Goal: Transaction & Acquisition: Purchase product/service

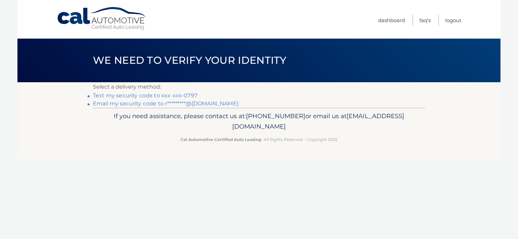
click at [113, 95] on link "Text my security code to xxx-xxx-0797" at bounding box center [145, 95] width 104 height 6
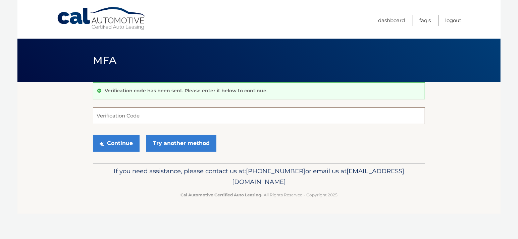
click at [114, 114] on input "Verification Code" at bounding box center [259, 115] width 332 height 17
type input "340179"
click at [113, 145] on button "Continue" at bounding box center [116, 143] width 47 height 17
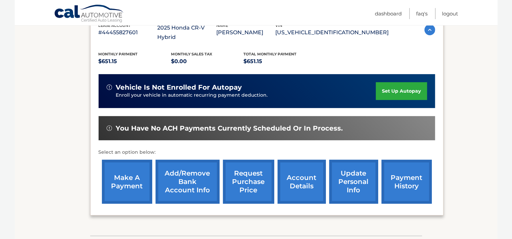
scroll to position [134, 0]
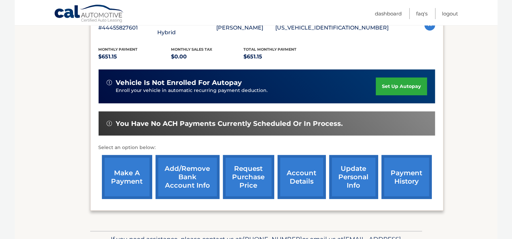
click at [125, 160] on link "make a payment" at bounding box center [127, 177] width 50 height 44
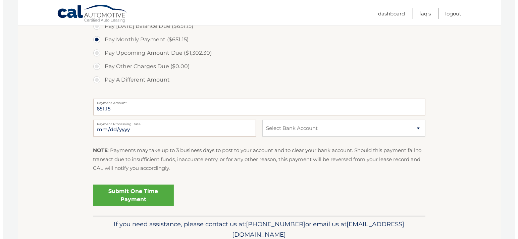
scroll to position [268, 0]
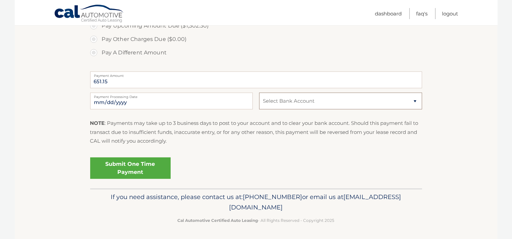
click at [414, 100] on select "Select Bank Account Checking BANK OF AMERICA N.A. *****1417 Checking TD BANK, N…" at bounding box center [340, 101] width 163 height 17
select select "YzVjNjdlNGItZDFlNS00ZTlhLTg2NTctODdlNzJjMGU3YjA4"
click at [259, 93] on select "Select Bank Account Checking BANK OF AMERICA N.A. *****1417 Checking TD BANK, N…" at bounding box center [340, 101] width 163 height 17
click at [128, 164] on link "Submit One Time Payment" at bounding box center [130, 167] width 81 height 21
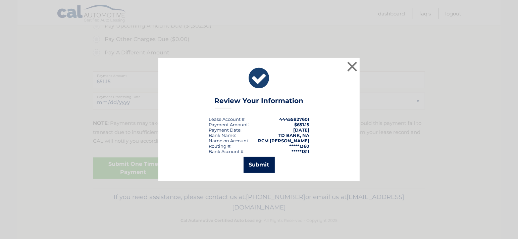
click at [262, 163] on button "Submit" at bounding box center [259, 165] width 31 height 16
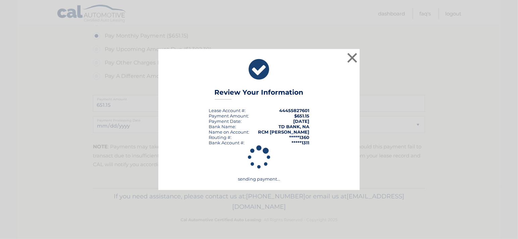
scroll to position [244, 0]
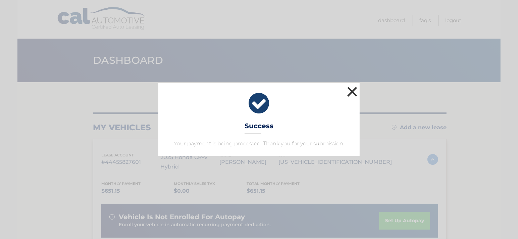
click at [354, 89] on button "×" at bounding box center [352, 91] width 13 height 13
